Goal: Information Seeking & Learning: Learn about a topic

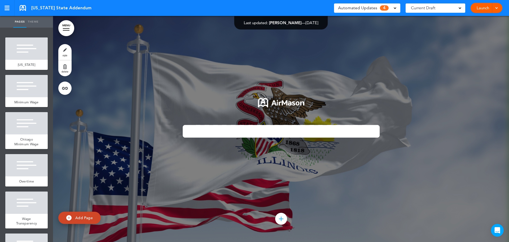
scroll to position [11174, 0]
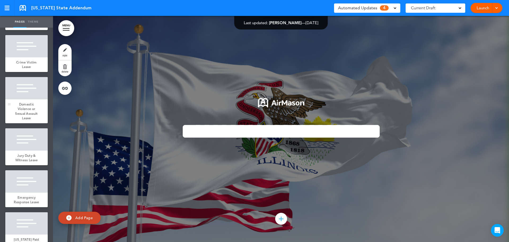
scroll to position [1218, 0]
click at [28, 58] on div at bounding box center [26, 46] width 42 height 22
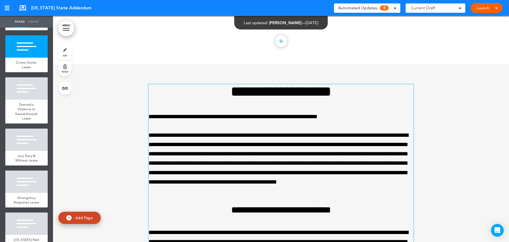
scroll to position [10304, 0]
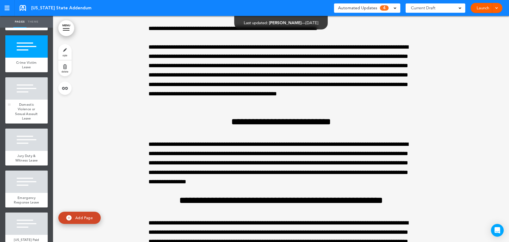
click at [36, 123] on div "Domestic Violence or Sexual Assault Leave" at bounding box center [26, 111] width 42 height 24
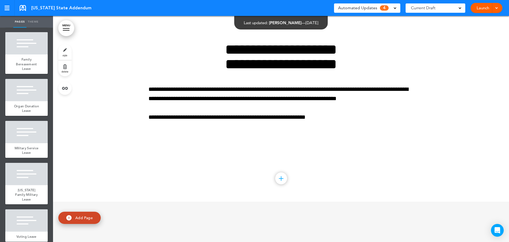
scroll to position [952, 0]
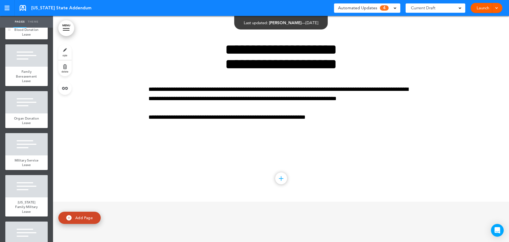
click at [22, 37] on span "Blood Donation Leave" at bounding box center [26, 31] width 24 height 9
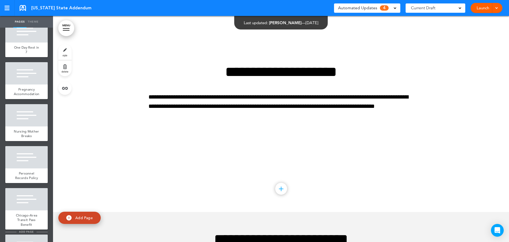
scroll to position [661, 0]
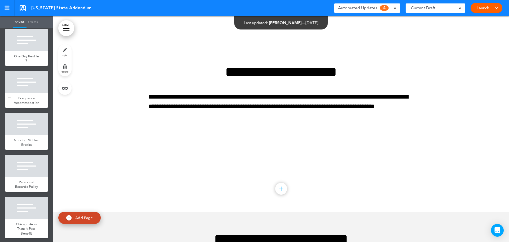
click at [28, 93] on div at bounding box center [26, 82] width 42 height 22
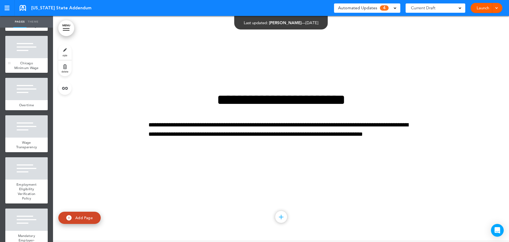
scroll to position [80, 0]
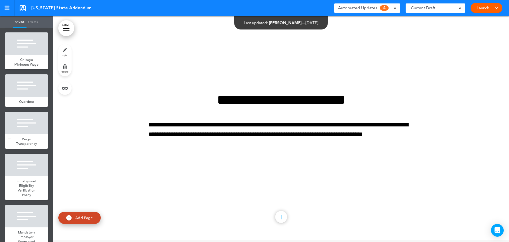
click at [25, 130] on div at bounding box center [26, 123] width 42 height 22
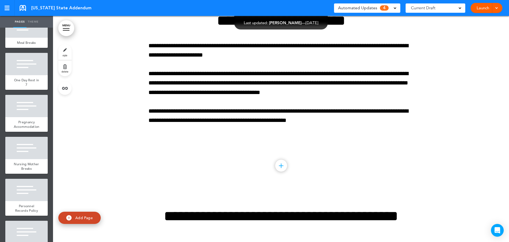
scroll to position [663, 0]
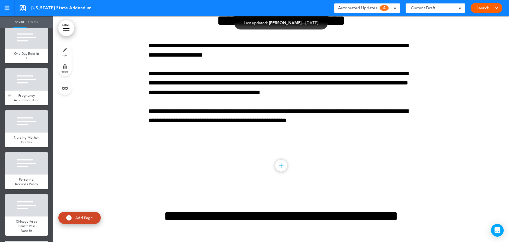
click at [19, 102] on span "Pregnancy Accommodation" at bounding box center [27, 97] width 26 height 9
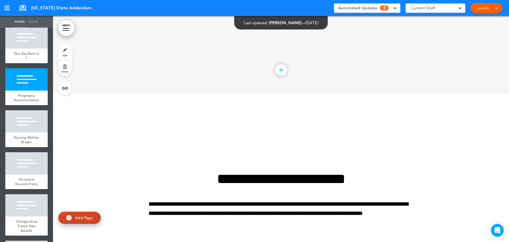
scroll to position [6023, 0]
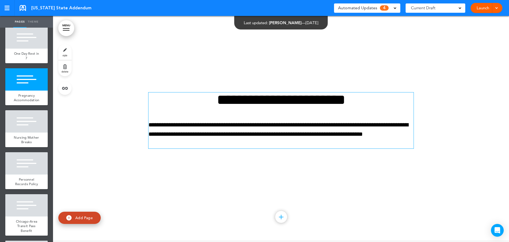
click at [229, 129] on p "**********" at bounding box center [281, 134] width 265 height 28
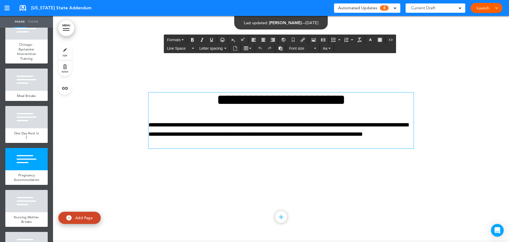
scroll to position [557, 0]
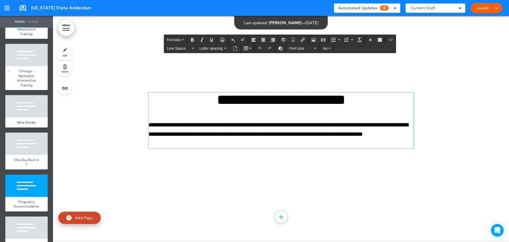
click at [25, 87] on span "Chicago - Bystander Intervention Training" at bounding box center [26, 78] width 19 height 19
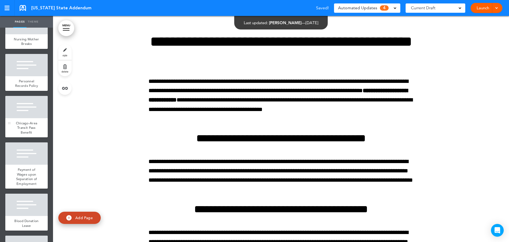
scroll to position [769, 0]
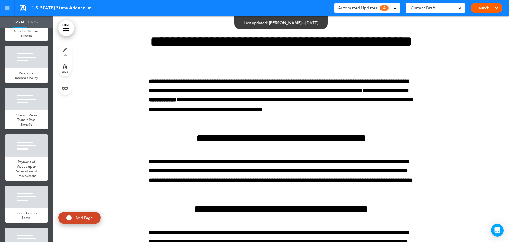
click at [30, 127] on span "Chicago-Area Transit Pass Benefit" at bounding box center [26, 120] width 21 height 14
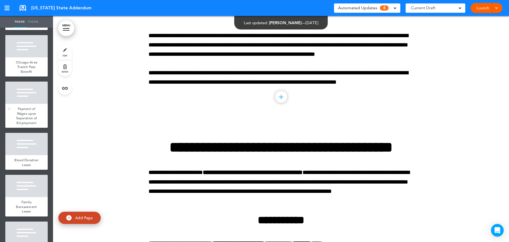
scroll to position [822, 0]
click at [34, 155] on div at bounding box center [26, 143] width 42 height 22
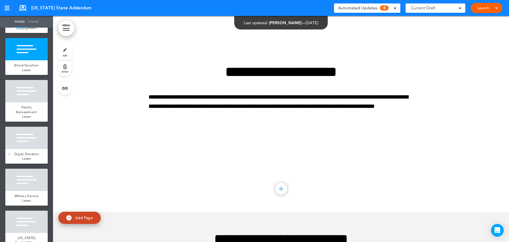
scroll to position [929, 0]
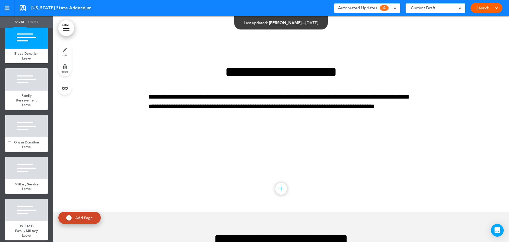
click at [24, 152] on div "Organ Donation Leave" at bounding box center [26, 144] width 42 height 15
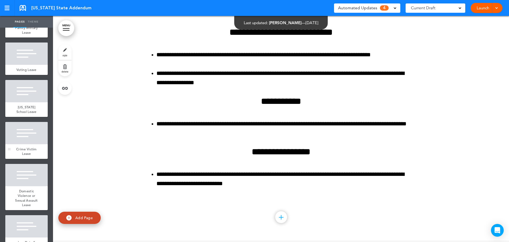
scroll to position [1141, 0]
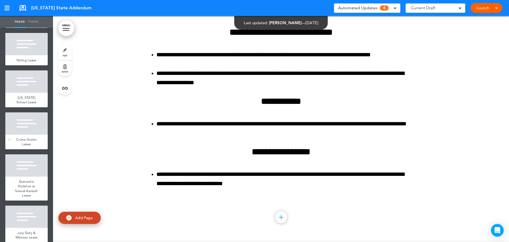
click at [32, 146] on span "Crime Victim Leave" at bounding box center [26, 141] width 21 height 9
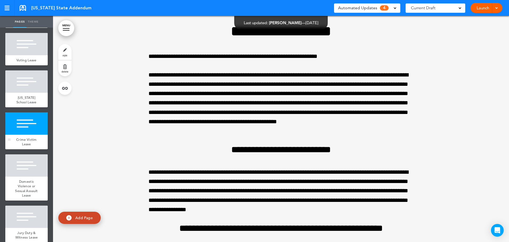
scroll to position [10304, 0]
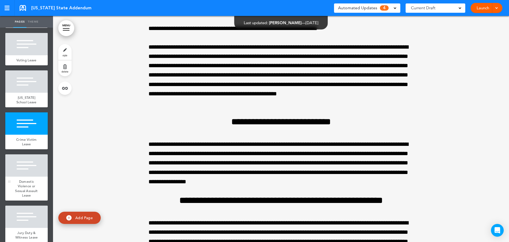
click at [23, 200] on div "Domestic Violence or Sexual Assault Leave" at bounding box center [26, 188] width 42 height 24
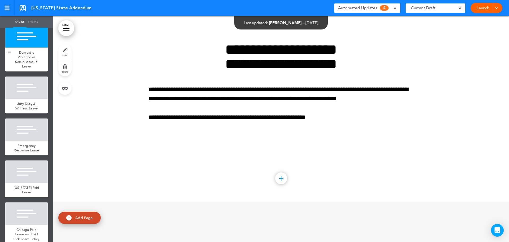
scroll to position [1273, 0]
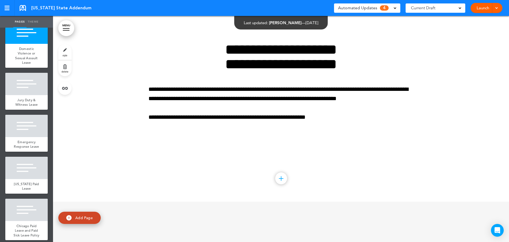
click at [26, 14] on span "Crime Victim Leave" at bounding box center [26, 9] width 21 height 9
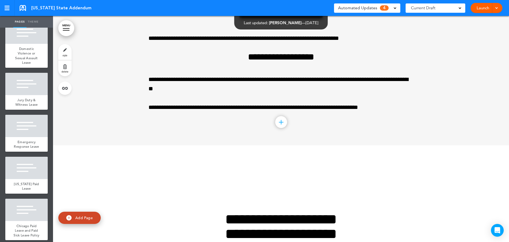
scroll to position [10304, 0]
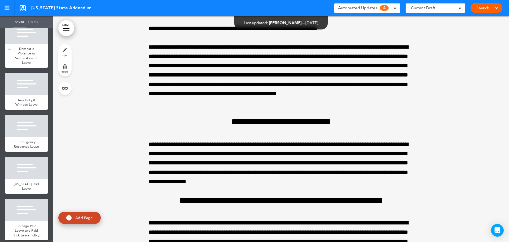
click at [30, 68] on div "Domestic Violence or Sexual Assault Leave" at bounding box center [26, 56] width 42 height 24
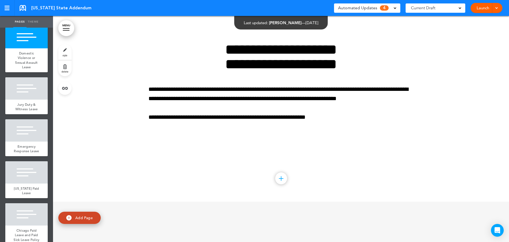
scroll to position [1273, 0]
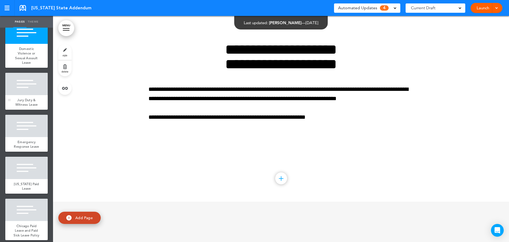
click at [37, 110] on div "Jury Duty & Witness Leave" at bounding box center [26, 102] width 42 height 15
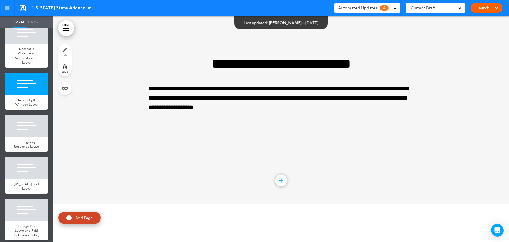
scroll to position [11400, 0]
